Goal: Task Accomplishment & Management: Complete application form

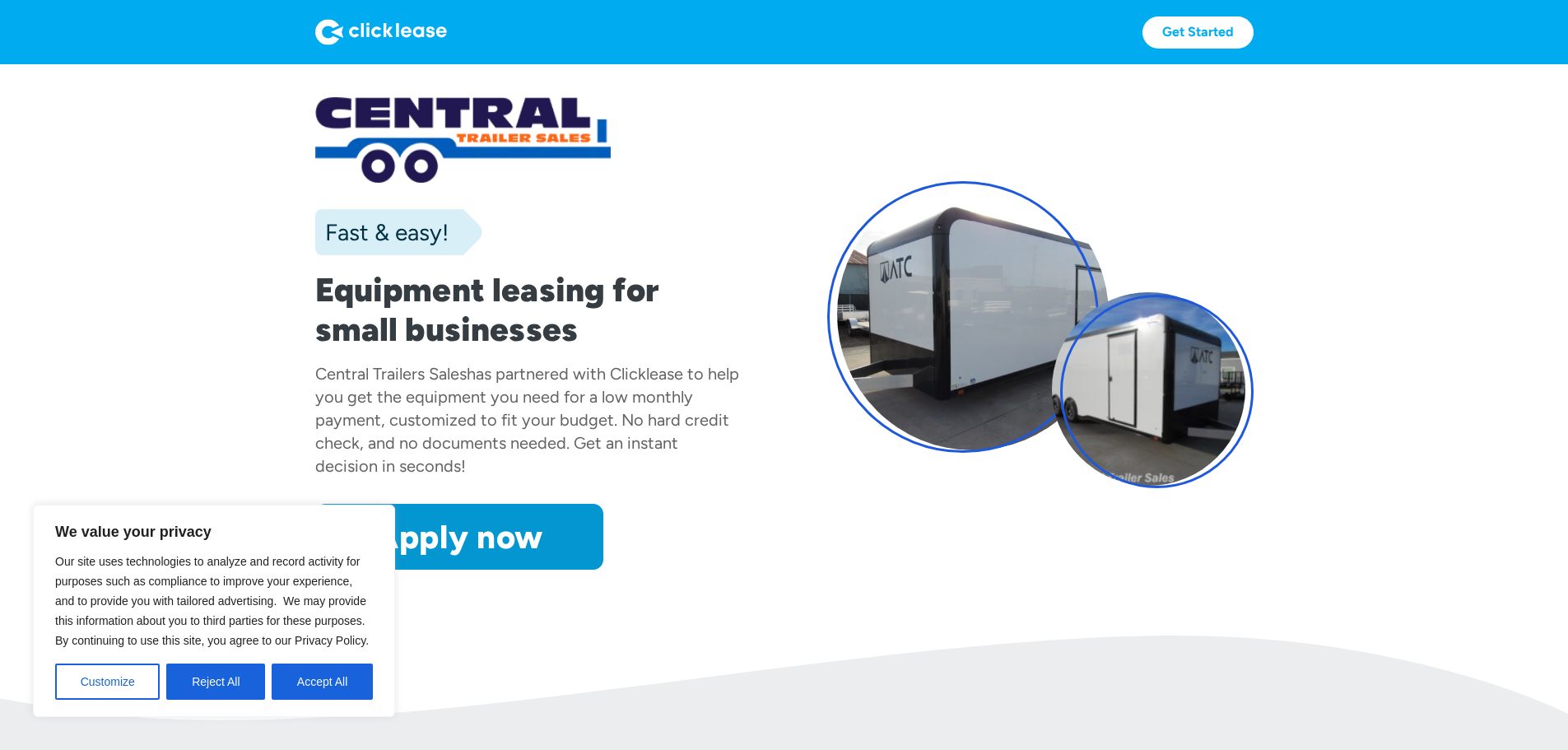
click at [1195, 570] on div "Fast & easy! Equipment leasing for small businesses Central Trailers Sales has …" at bounding box center [784, 333] width 939 height 473
click at [702, 178] on div at bounding box center [528, 140] width 427 height 86
click at [295, 684] on button "Accept All" at bounding box center [323, 681] width 101 height 36
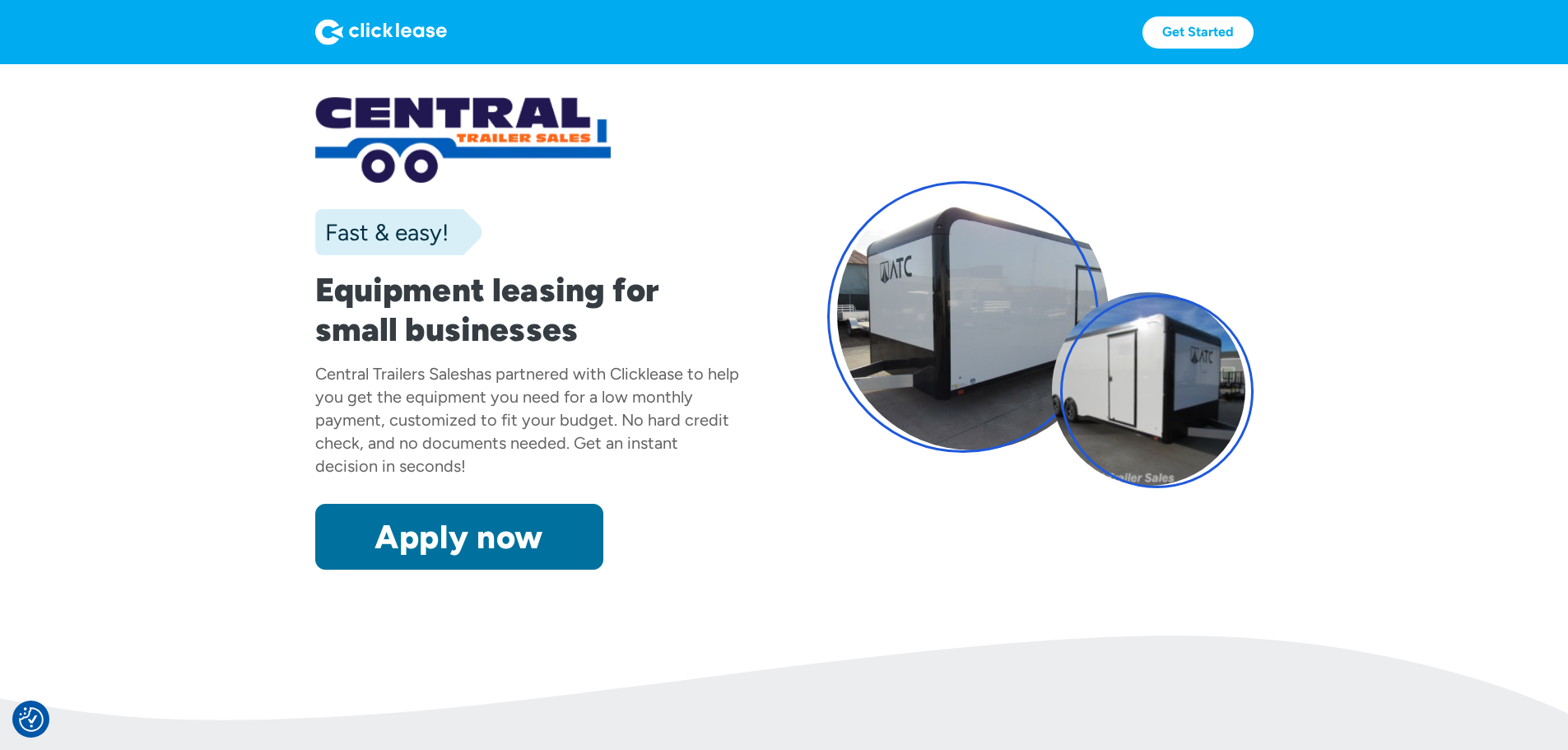
click at [315, 570] on link "Apply now" at bounding box center [459, 536] width 288 height 66
